Goal: Information Seeking & Learning: Learn about a topic

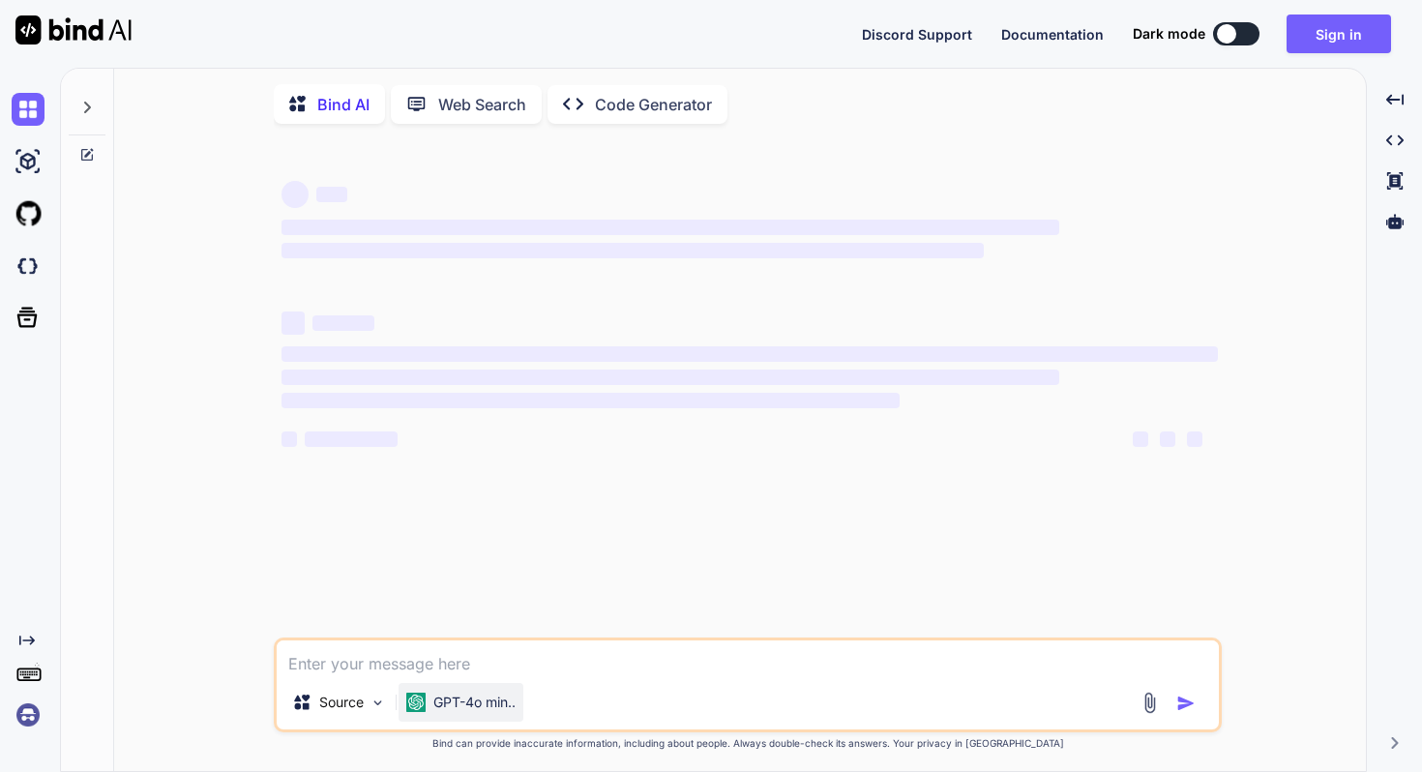
click at [409, 699] on img at bounding box center [415, 702] width 19 height 19
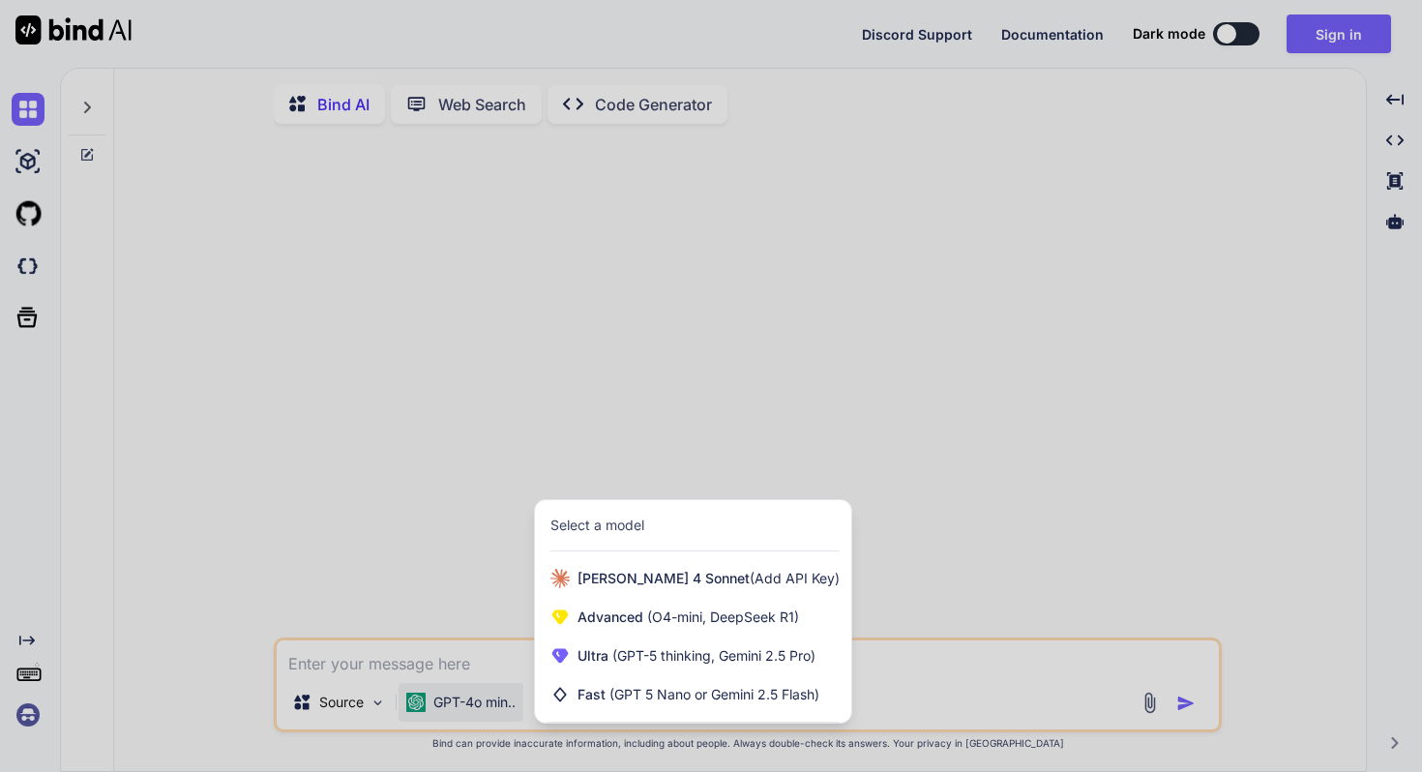
click at [465, 519] on div at bounding box center [711, 386] width 1422 height 772
type textarea "x"
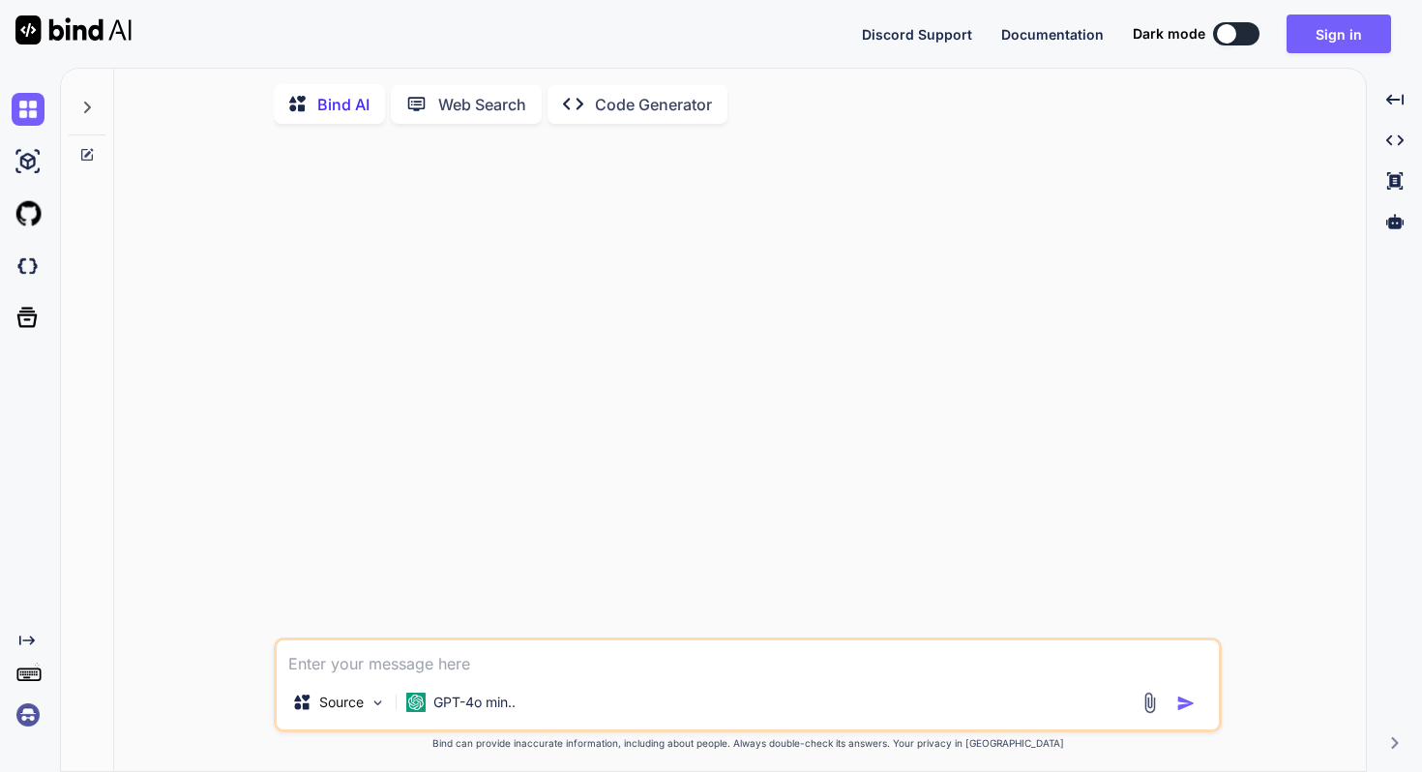
click at [1233, 24] on button at bounding box center [1236, 33] width 46 height 23
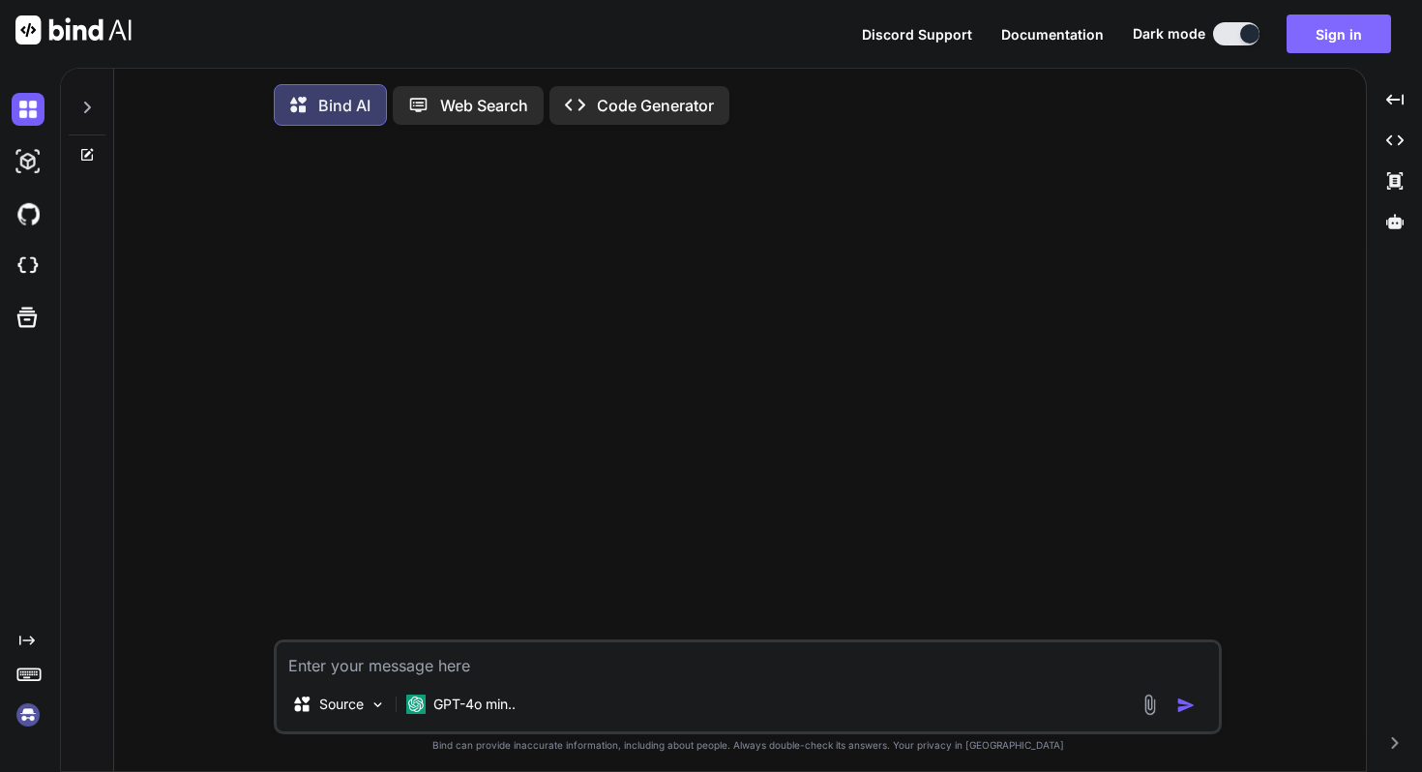
click at [1387, 26] on button "Sign in" at bounding box center [1339, 34] width 104 height 39
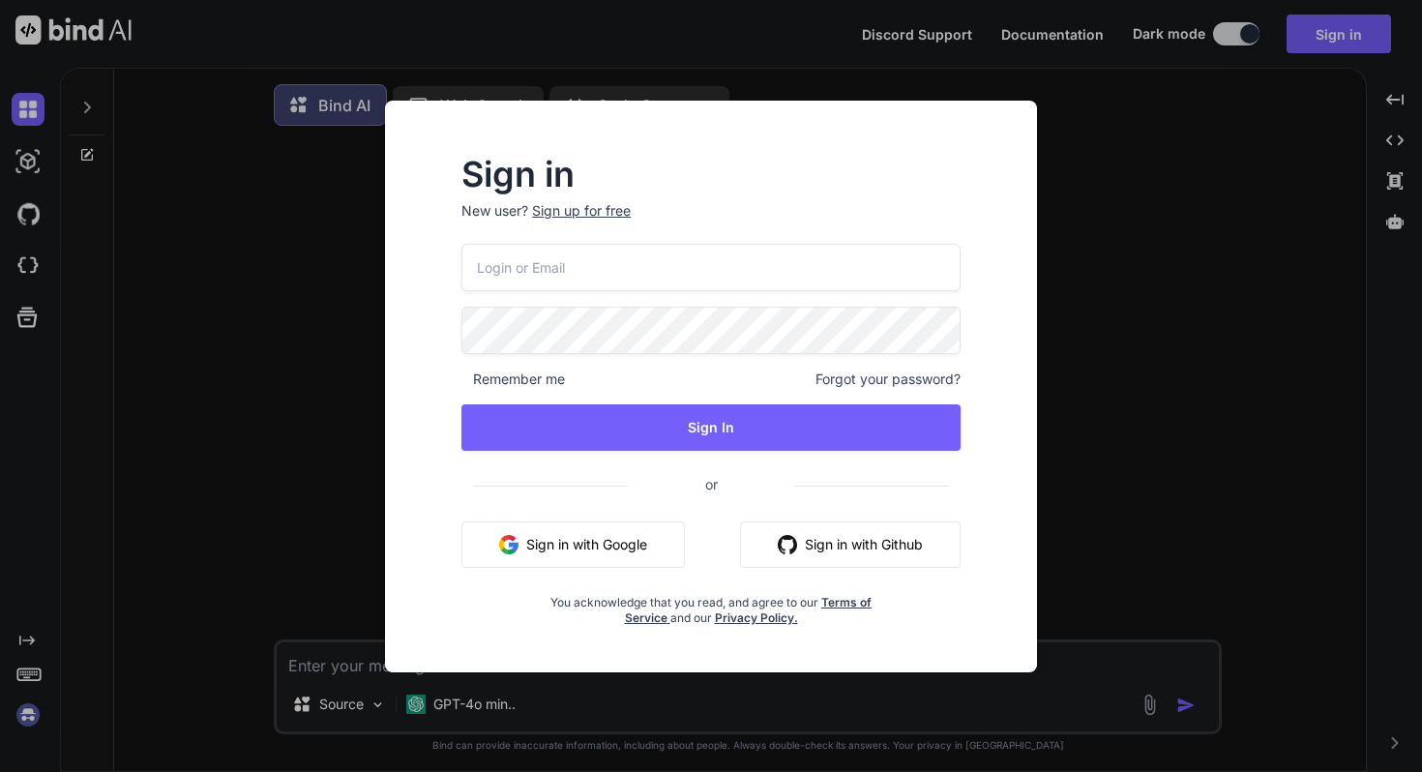
click at [605, 282] on input "email" at bounding box center [710, 267] width 499 height 47
paste input "[EMAIL_ADDRESS][DOMAIN_NAME]"
type input "[EMAIL_ADDRESS][DOMAIN_NAME]"
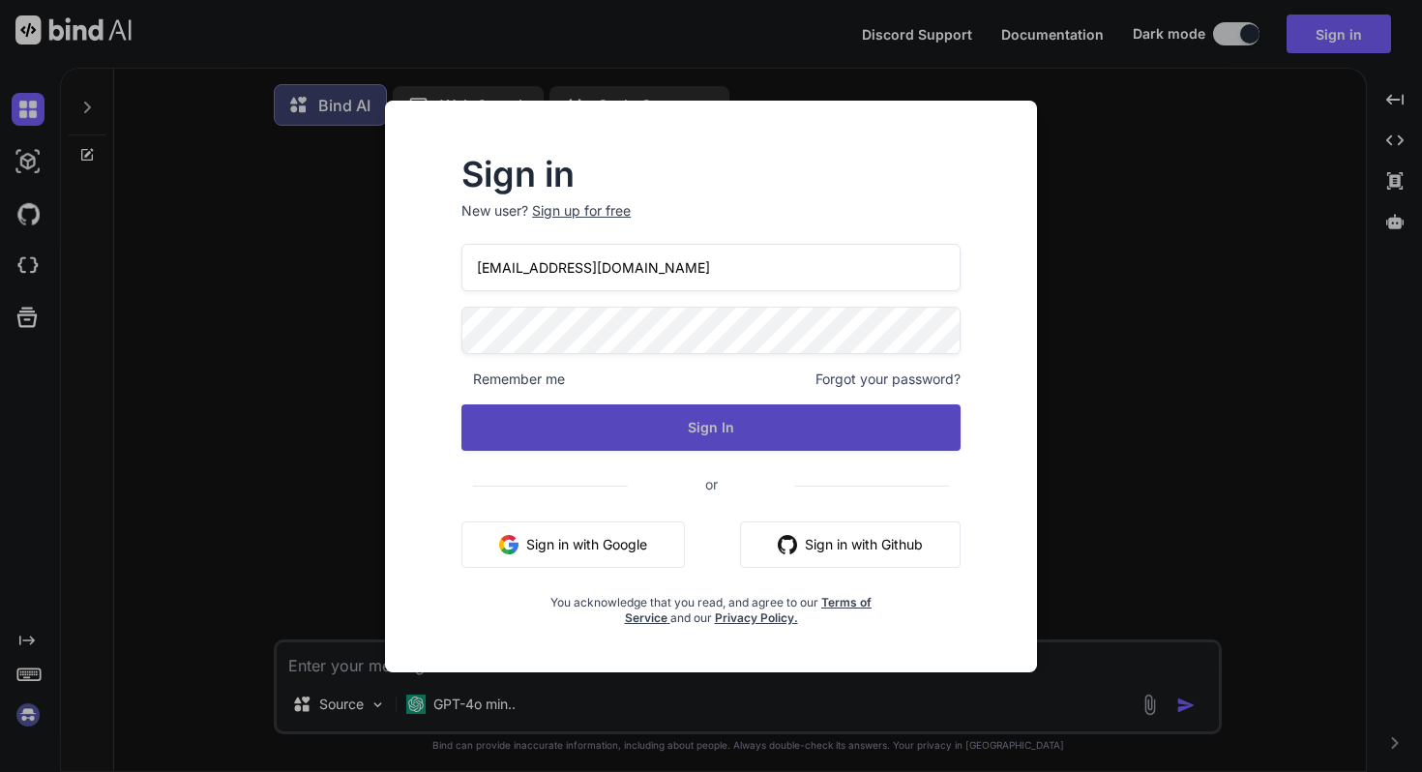
click at [718, 427] on button "Sign In" at bounding box center [710, 427] width 499 height 46
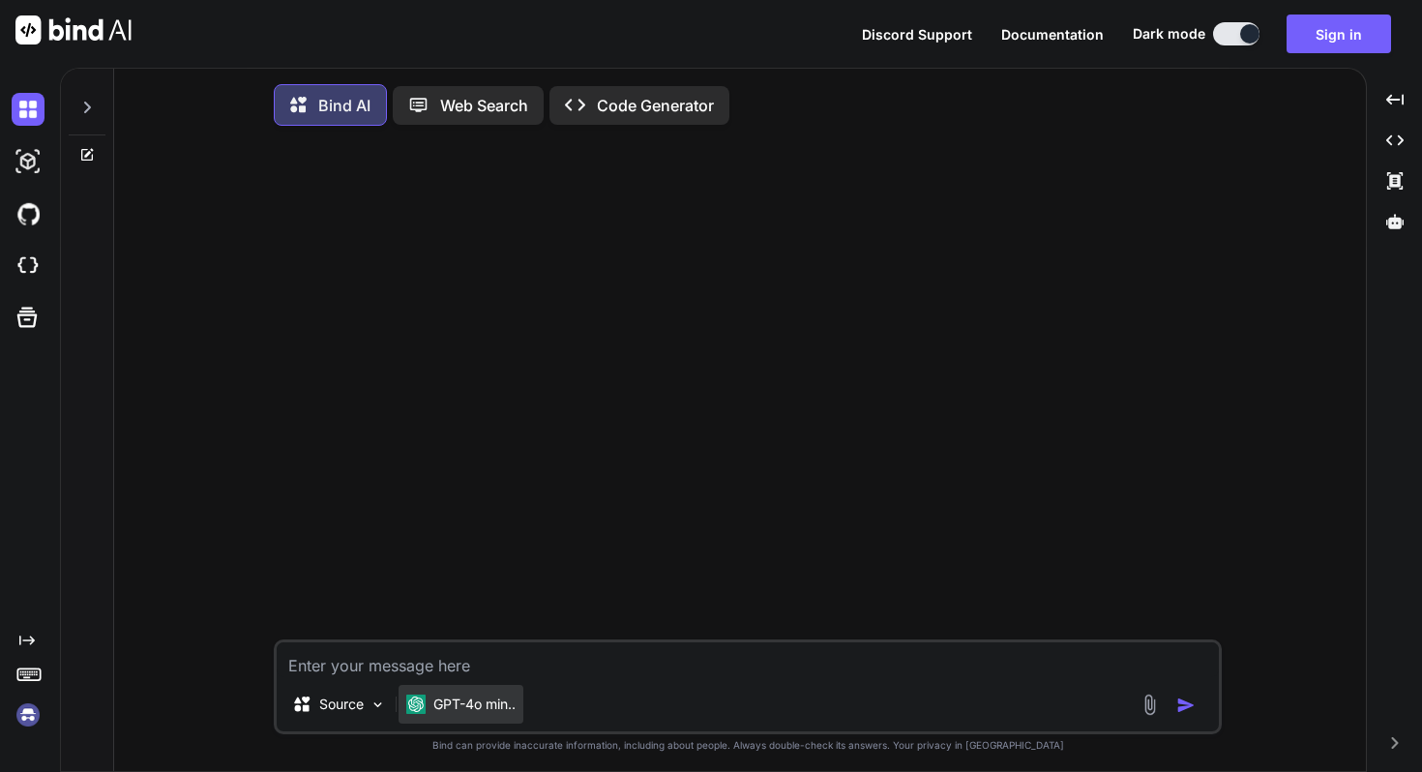
click at [462, 713] on p "GPT-4o min.." at bounding box center [474, 704] width 82 height 19
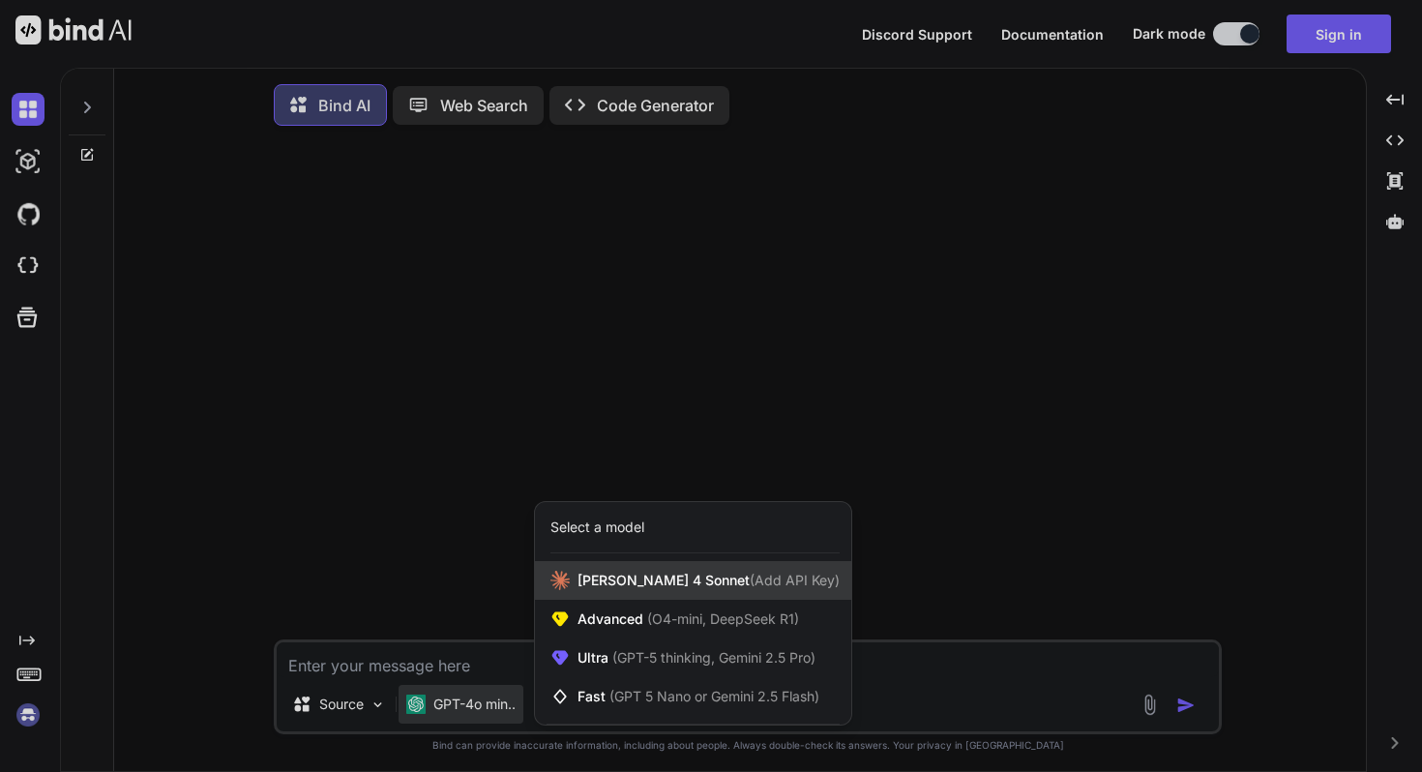
click at [650, 590] on span "[PERSON_NAME] 4 Sonnet (Add API Key)" at bounding box center [709, 580] width 262 height 19
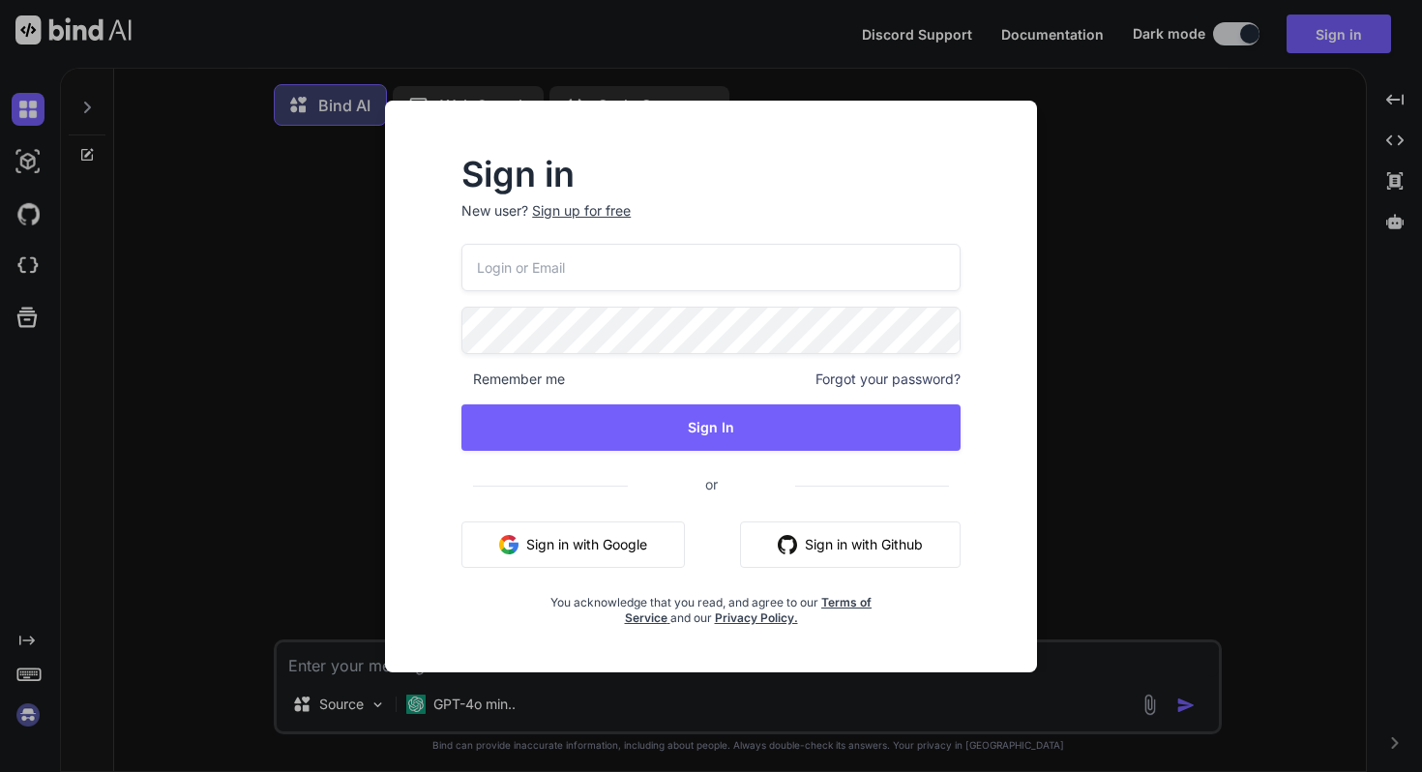
click at [324, 259] on div "Sign in New user? Sign up for free Remember me Forgot your password? Sign In or…" at bounding box center [711, 386] width 1422 height 772
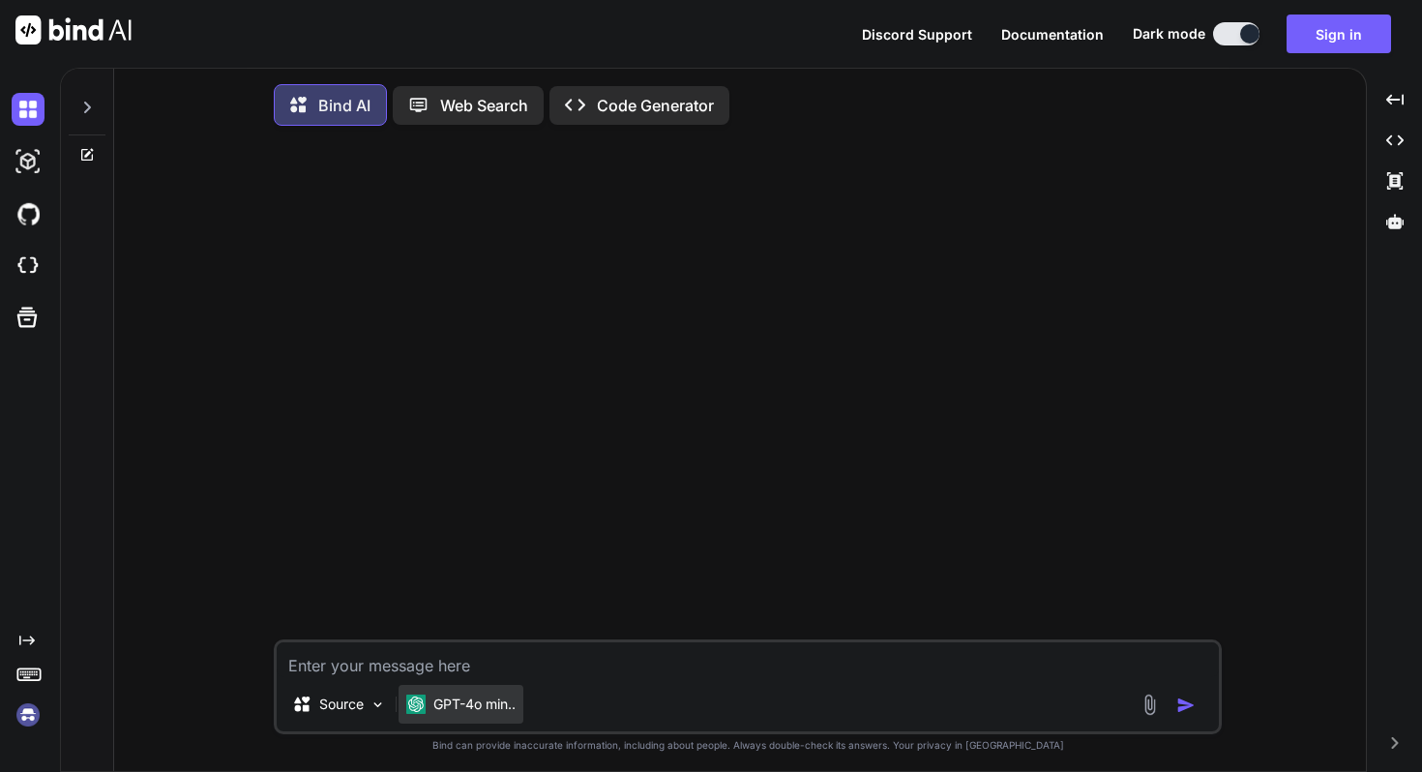
click at [440, 697] on div "GPT-4o min.." at bounding box center [461, 704] width 125 height 39
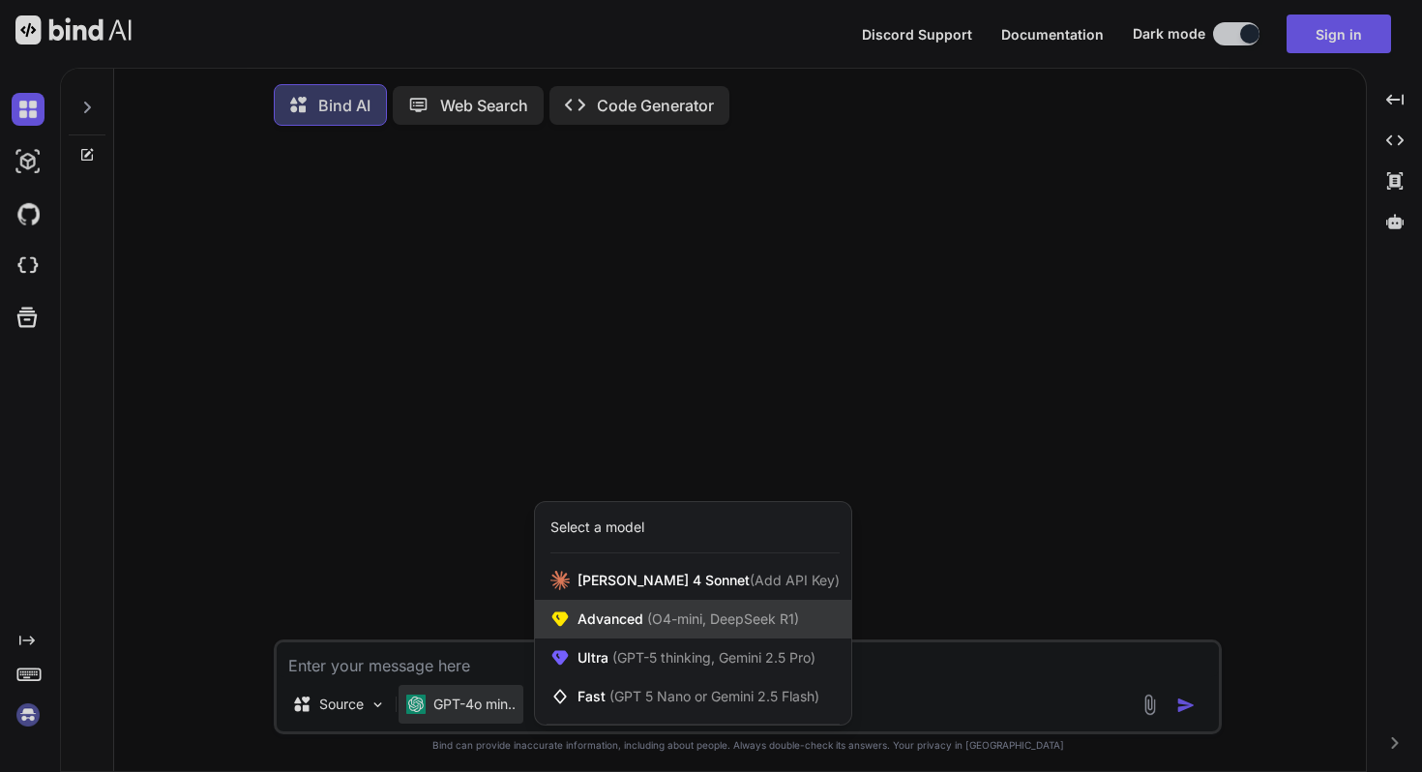
click at [603, 634] on div "Advanced (O4-mini, DeepSeek R1)" at bounding box center [693, 619] width 316 height 39
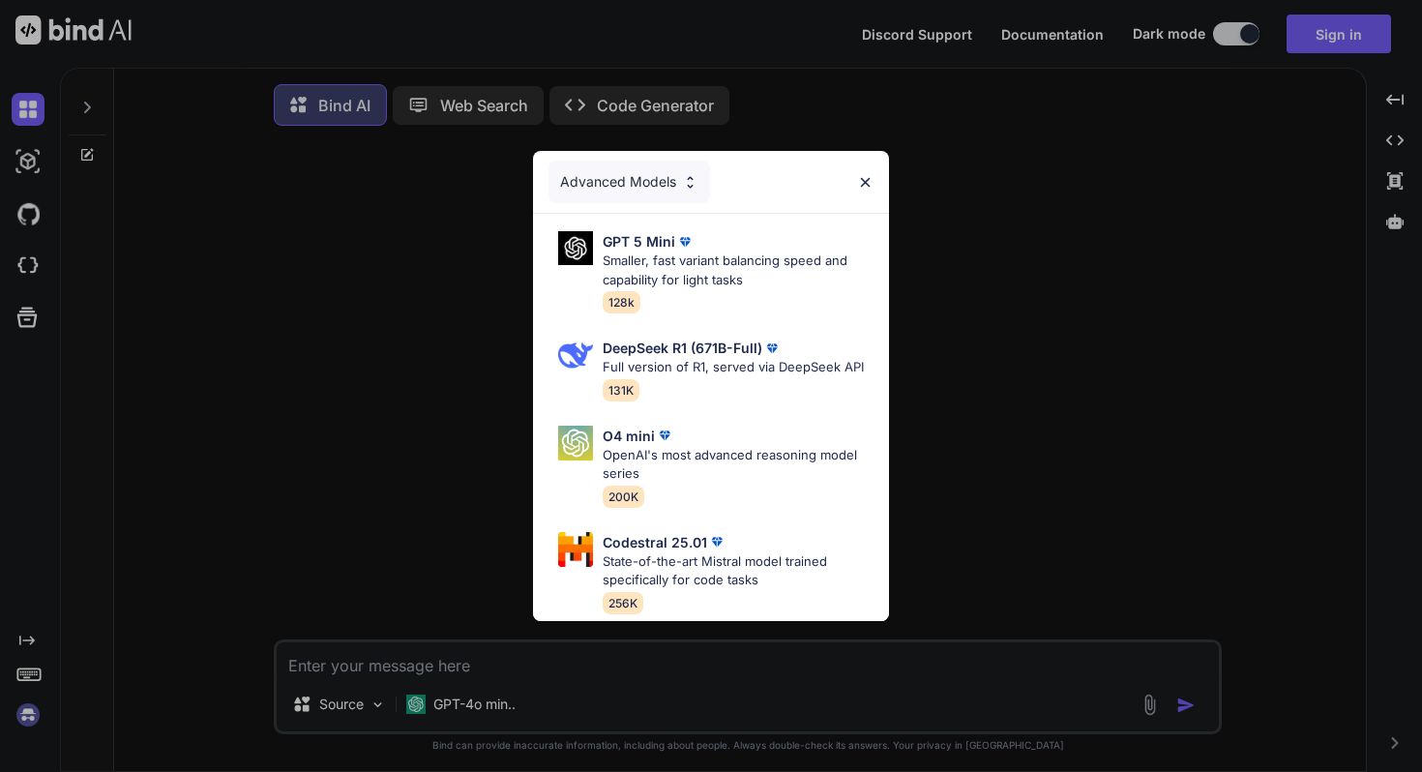
click at [452, 648] on div "Advanced Models GPT 5 Mini Smaller, fast variant balancing speed and capability…" at bounding box center [711, 386] width 1422 height 772
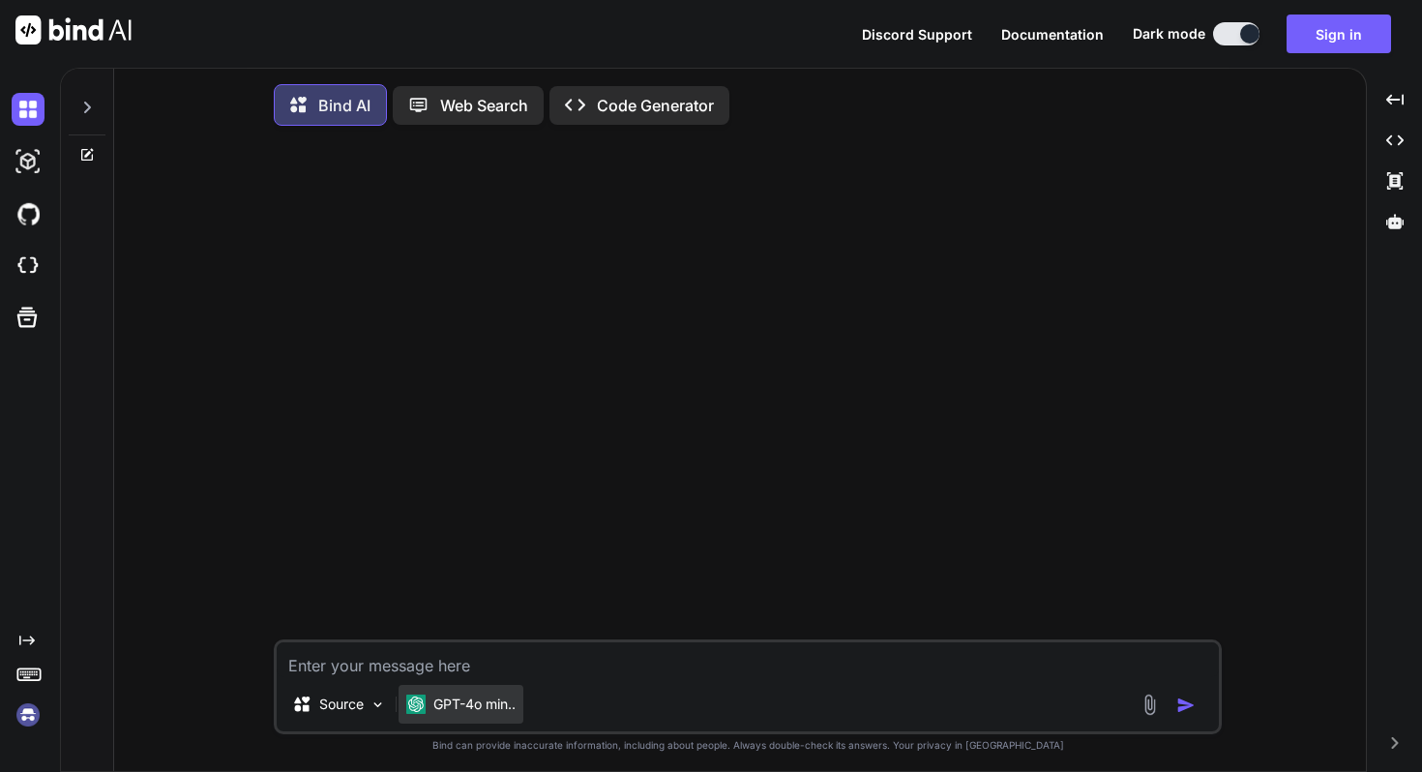
click at [452, 703] on p "GPT-4o min.." at bounding box center [474, 704] width 82 height 19
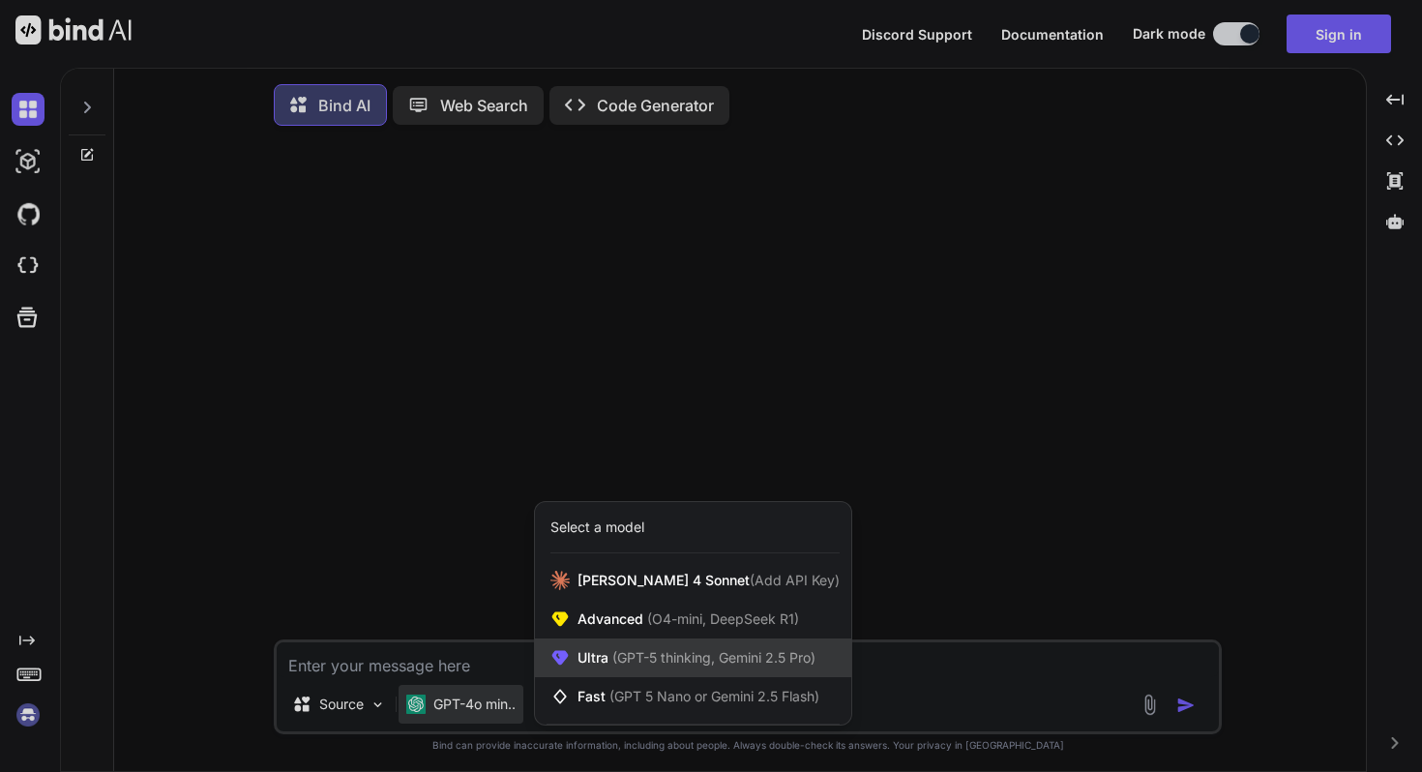
click at [578, 656] on span "Ultra (GPT-5 thinking, Gemini 2.5 Pro)" at bounding box center [697, 657] width 238 height 19
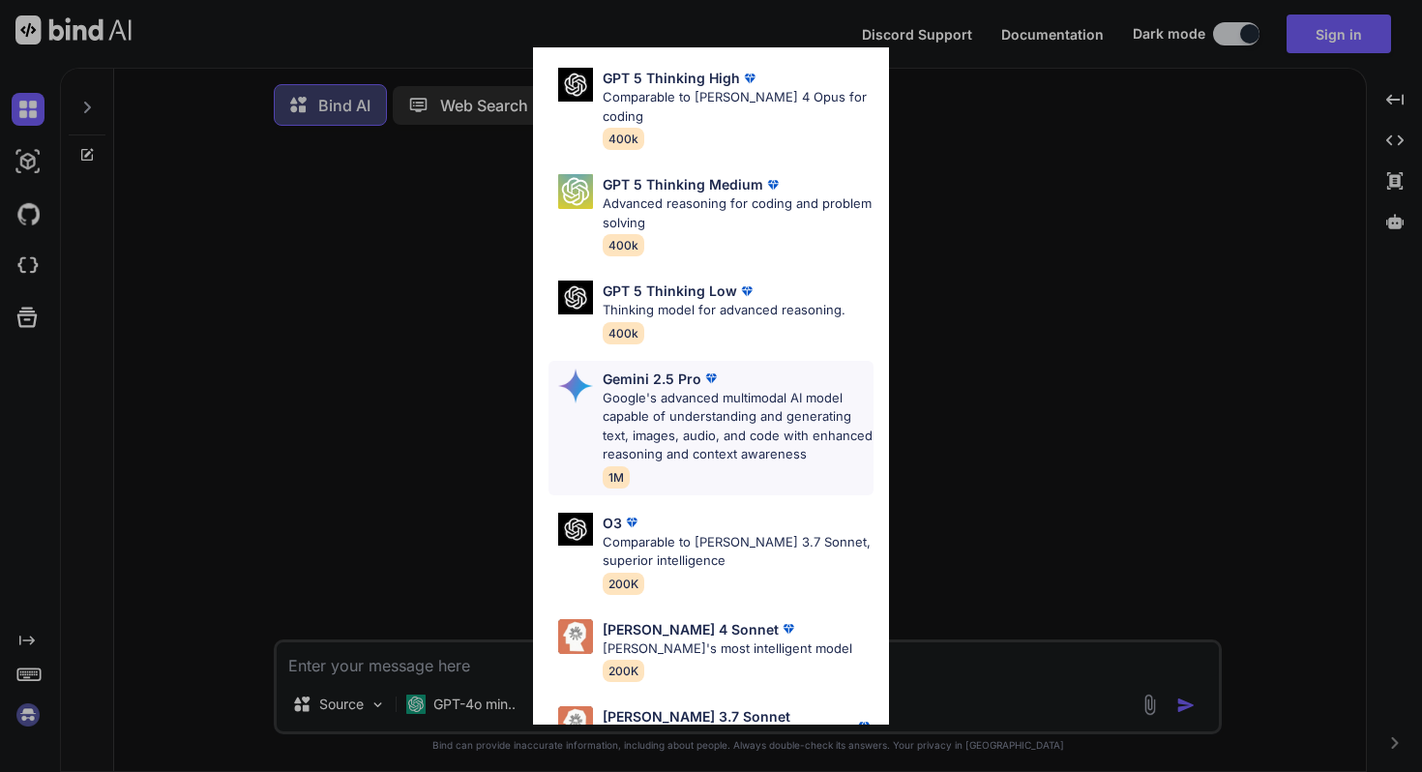
scroll to position [199, 0]
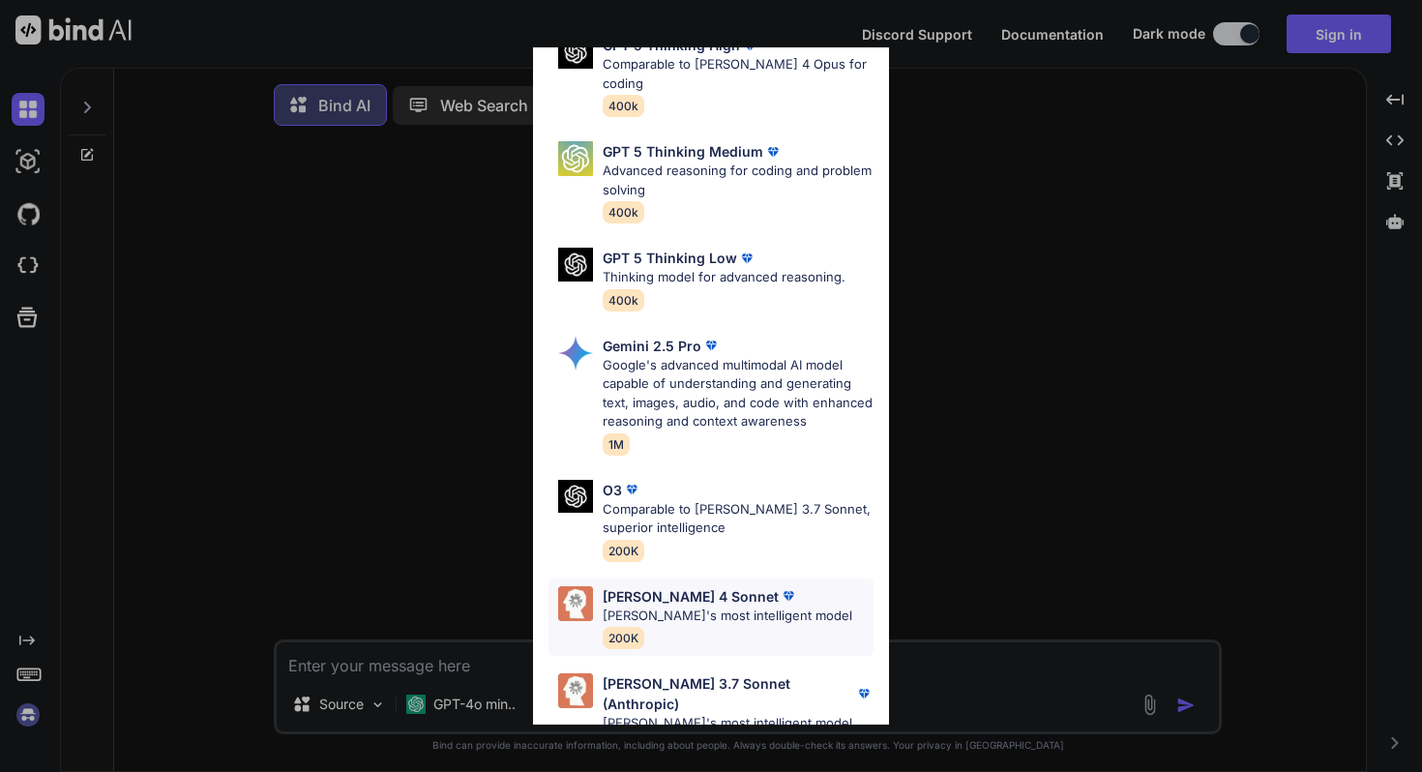
click at [585, 622] on div "[PERSON_NAME] 4 Sonnet [PERSON_NAME]'s most intelligent model 200K" at bounding box center [711, 617] width 325 height 78
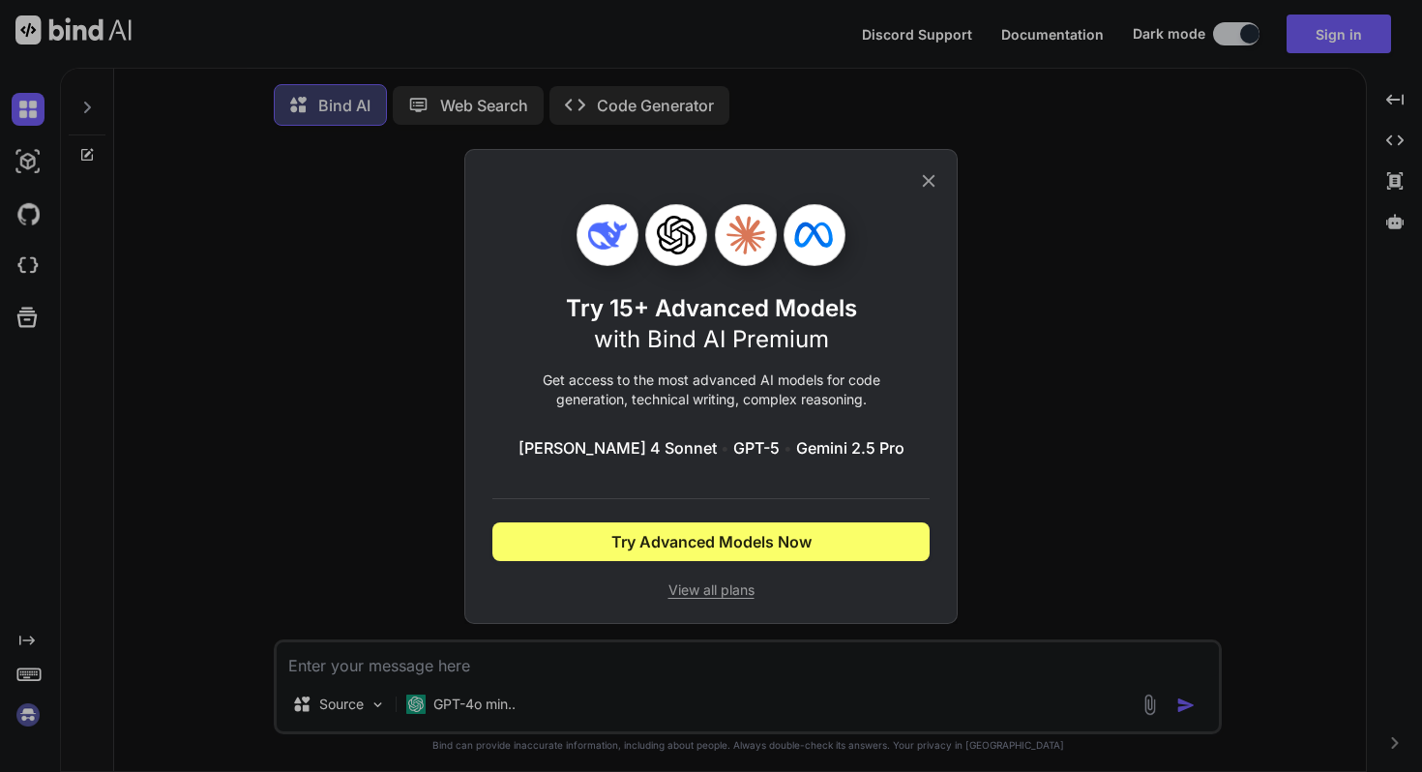
scroll to position [0, 0]
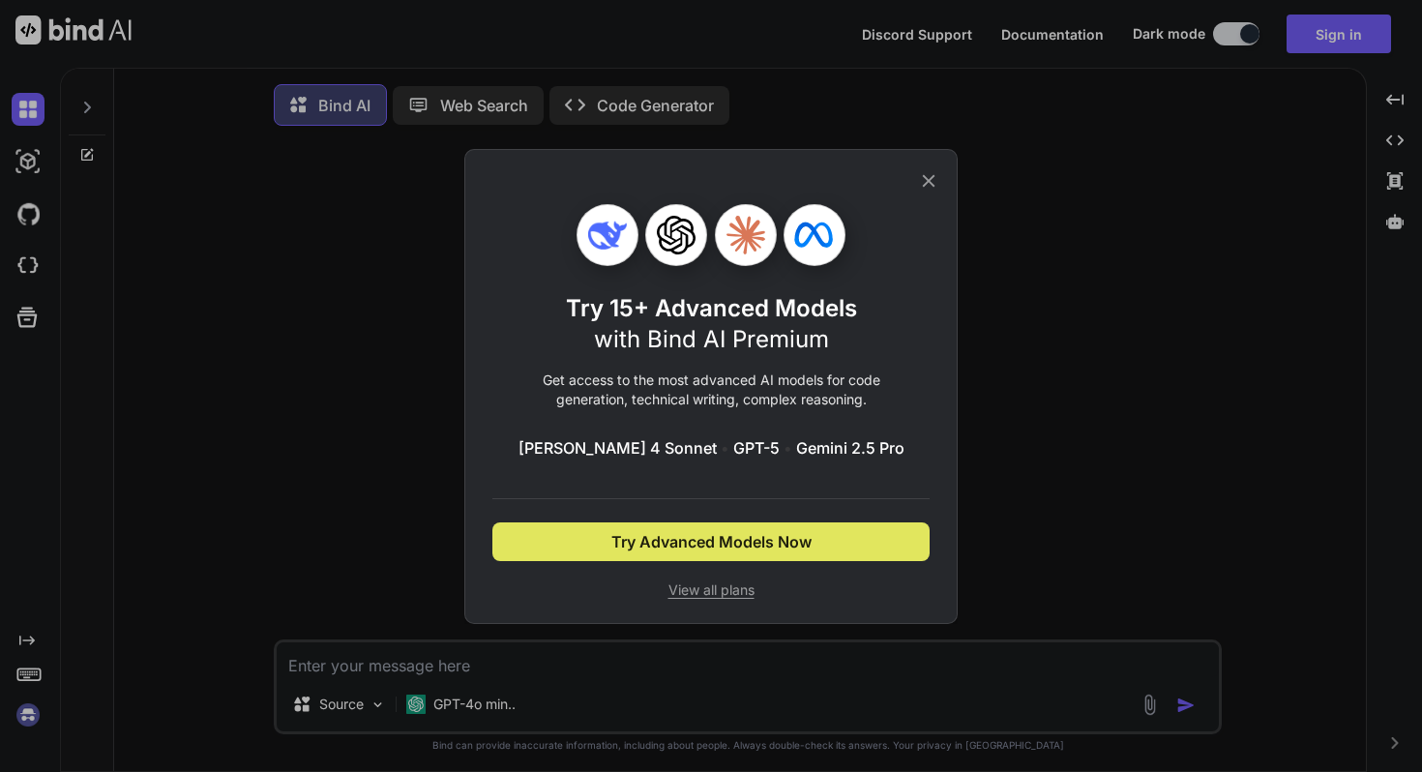
click at [637, 551] on span "Try Advanced Models Now" at bounding box center [711, 541] width 200 height 23
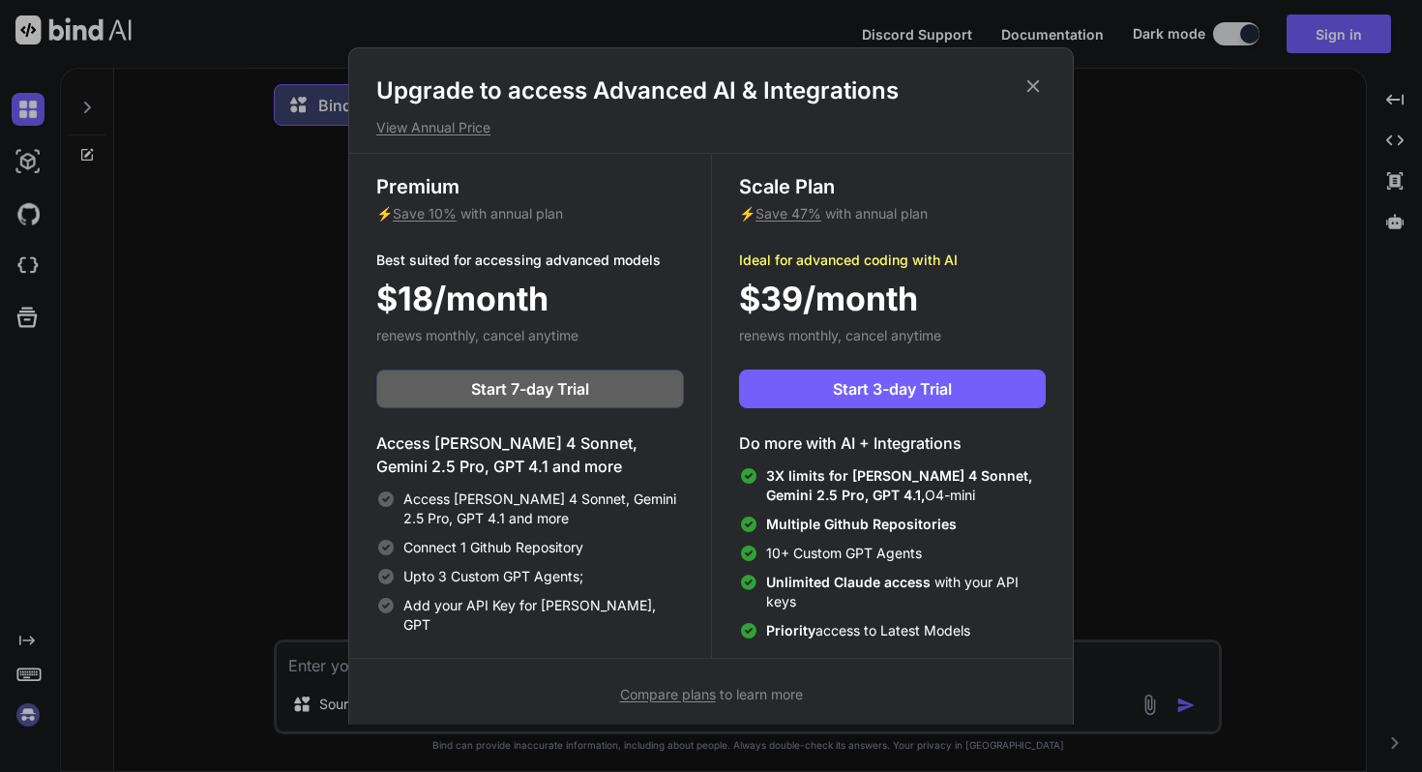
click at [1033, 100] on h1 "Upgrade to access Advanced AI & Integrations" at bounding box center [710, 90] width 669 height 31
click at [1033, 92] on icon at bounding box center [1033, 85] width 21 height 21
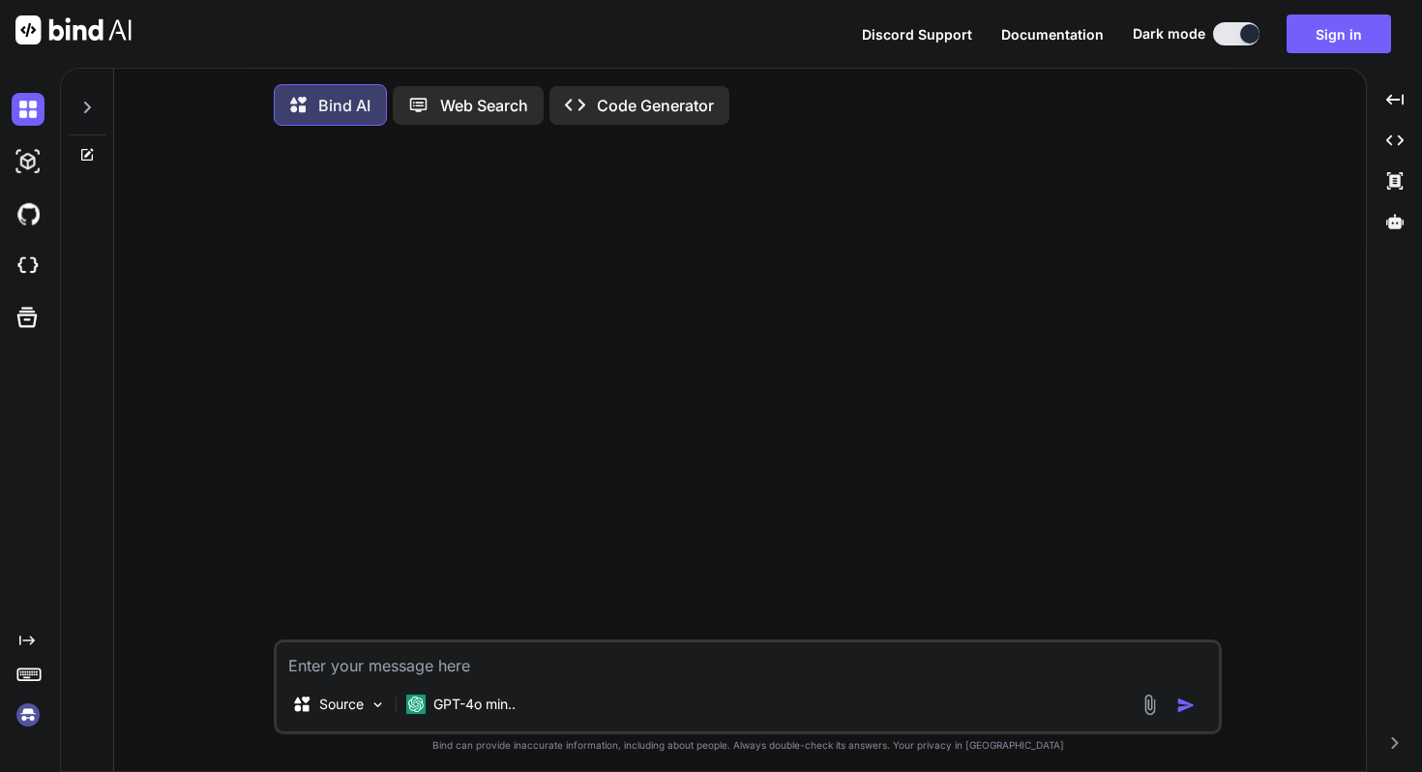
click at [454, 688] on div "Source GPT-4o min.." at bounding box center [748, 686] width 948 height 95
click at [452, 697] on div "GPT-4o min.." at bounding box center [461, 704] width 125 height 39
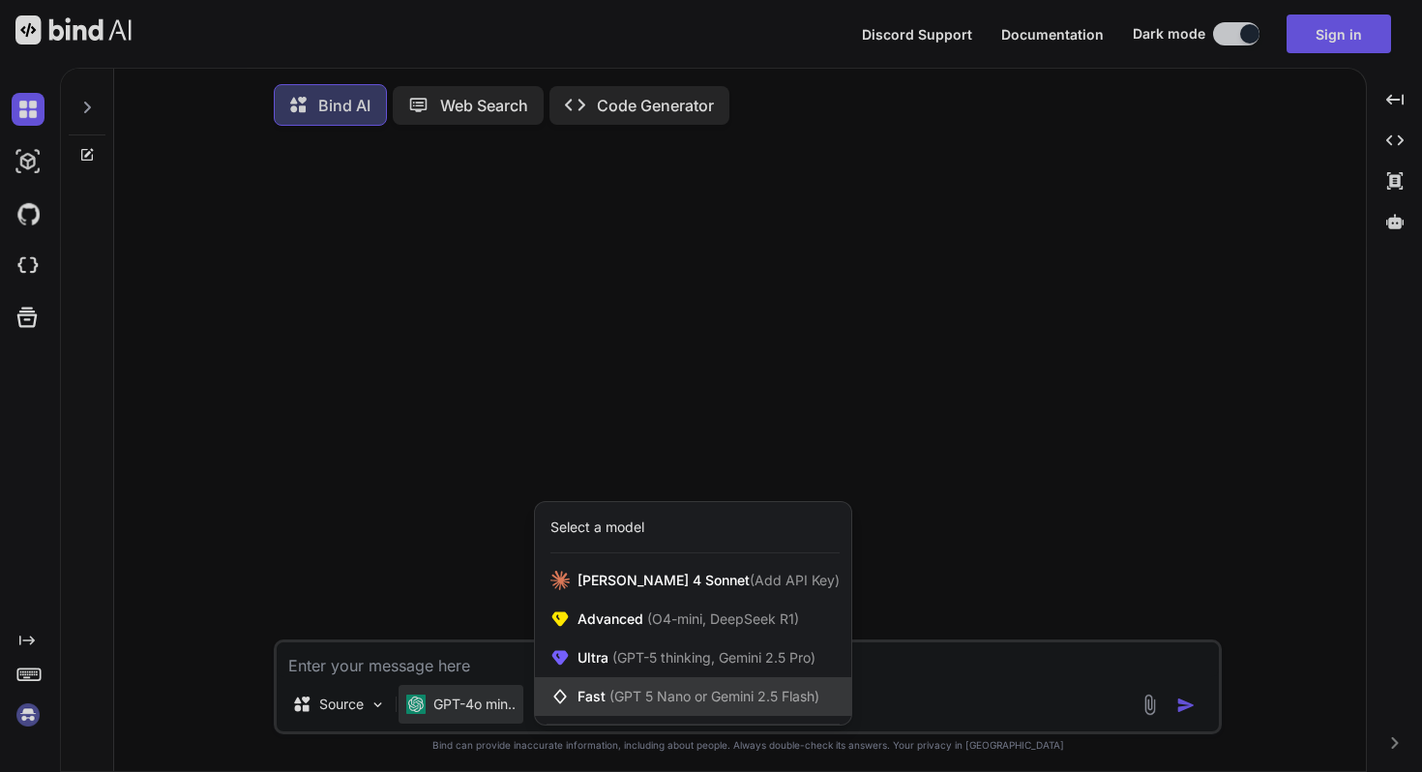
click at [714, 697] on span "(GPT 5 Nano or Gemini 2.5 Flash)" at bounding box center [714, 696] width 210 height 16
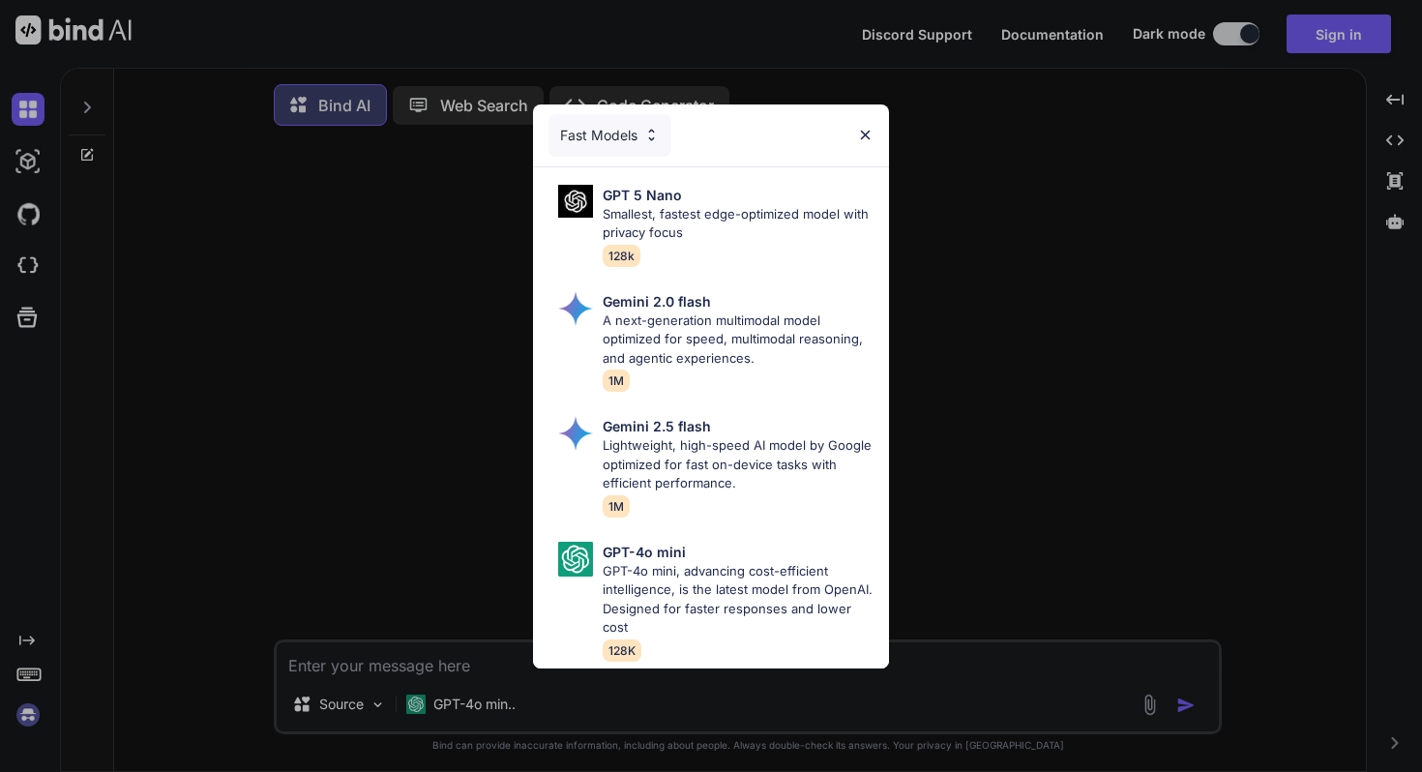
click at [852, 142] on div "Fast Models" at bounding box center [711, 135] width 356 height 62
click at [861, 138] on img at bounding box center [865, 135] width 16 height 16
